Goal: Check status: Check status

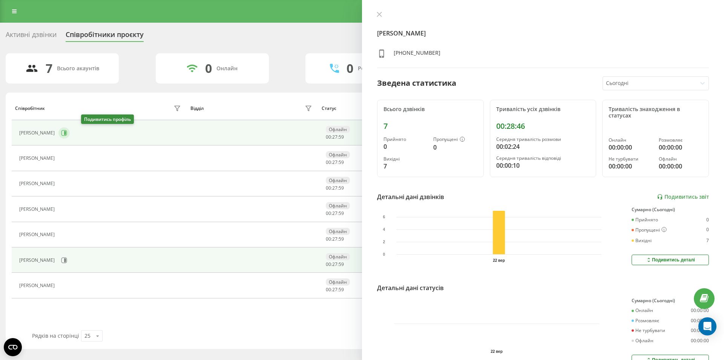
click at [70, 136] on button at bounding box center [63, 132] width 11 height 11
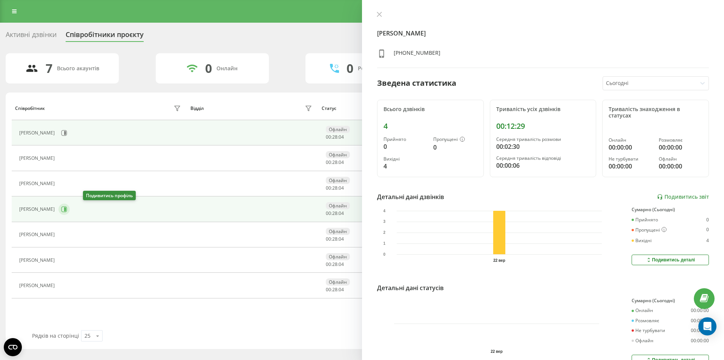
click at [66, 210] on icon at bounding box center [65, 209] width 2 height 4
click at [81, 134] on div "[PERSON_NAME]" at bounding box center [101, 132] width 164 height 13
click at [70, 134] on button at bounding box center [63, 132] width 11 height 11
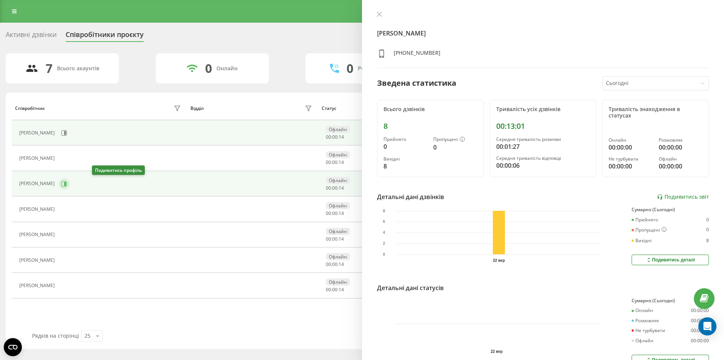
click at [70, 183] on button at bounding box center [63, 183] width 11 height 11
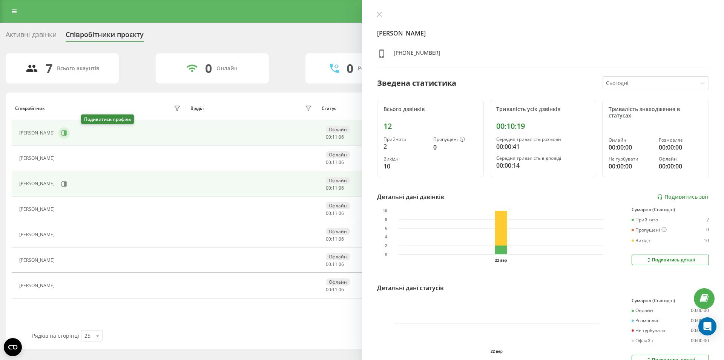
click at [70, 128] on button at bounding box center [63, 132] width 11 height 11
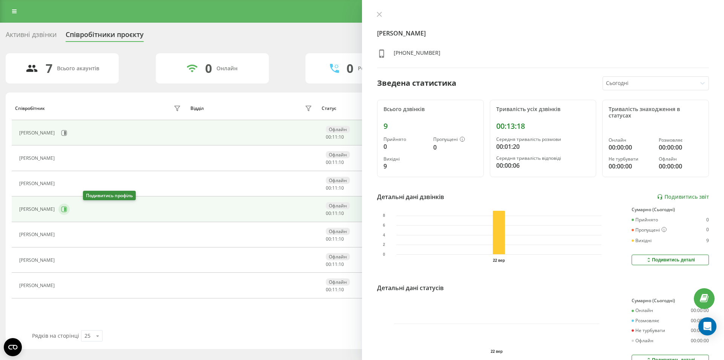
click at [70, 209] on button at bounding box center [63, 208] width 11 height 11
